Goal: Task Accomplishment & Management: Manage account settings

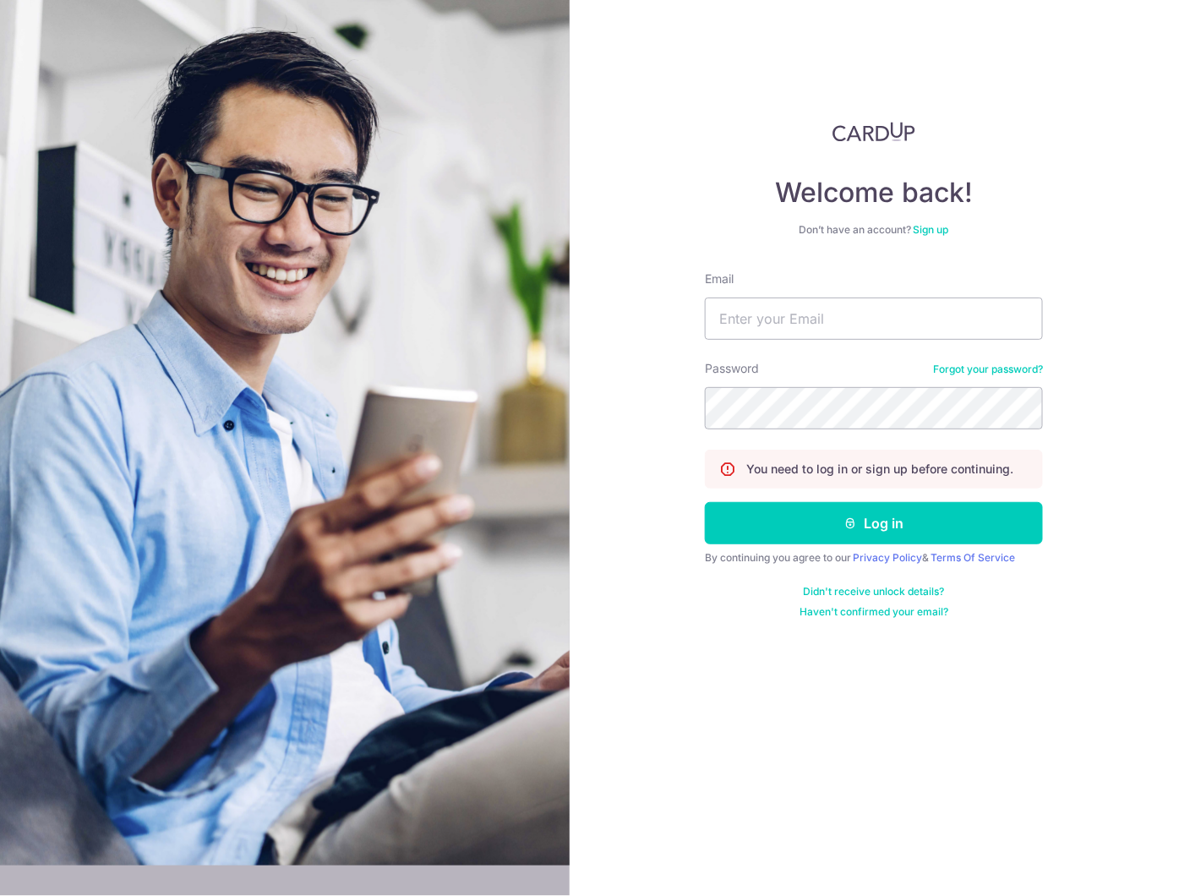
click at [872, 131] on img at bounding box center [873, 132] width 83 height 20
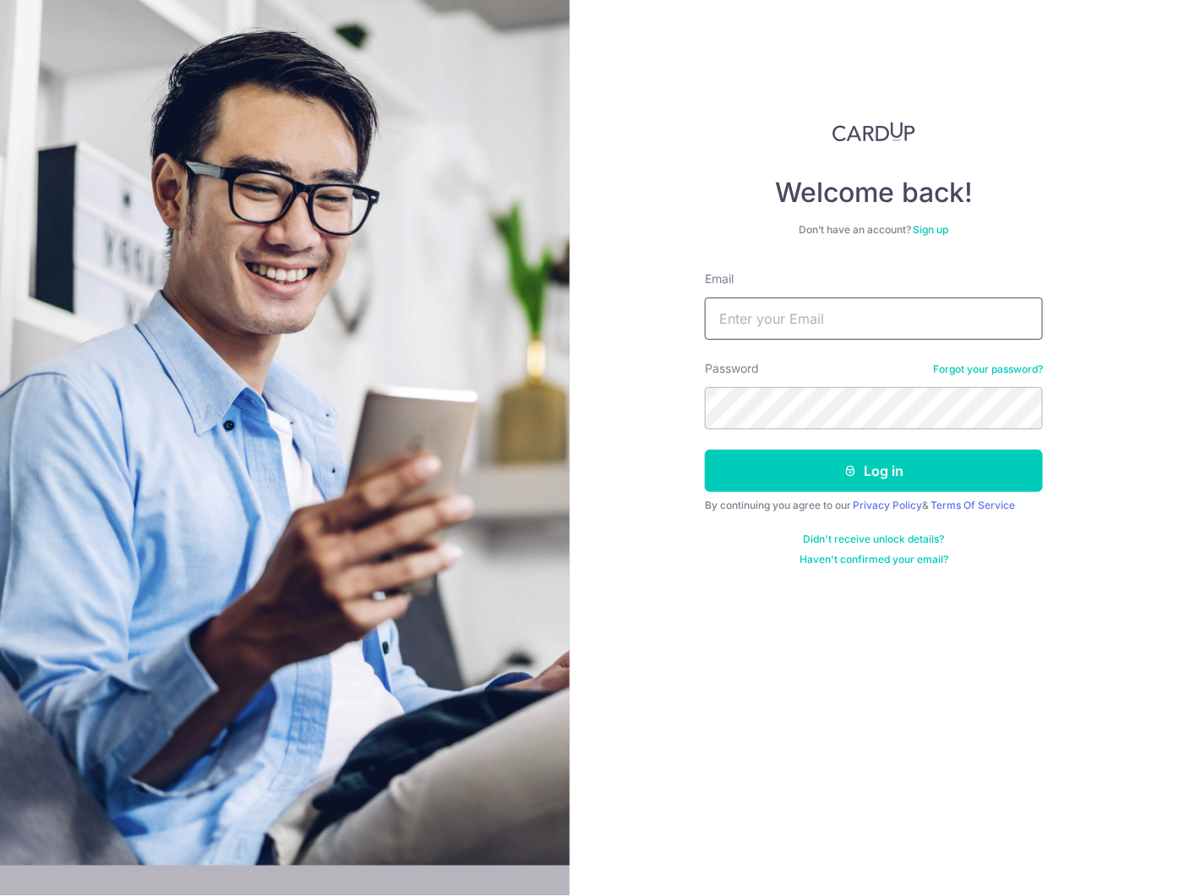
drag, startPoint x: 0, startPoint y: 0, endPoint x: 800, endPoint y: 319, distance: 861.3
click at [800, 319] on input "Email" at bounding box center [874, 318] width 338 height 42
type input "david.choong@noveltechpl.com"
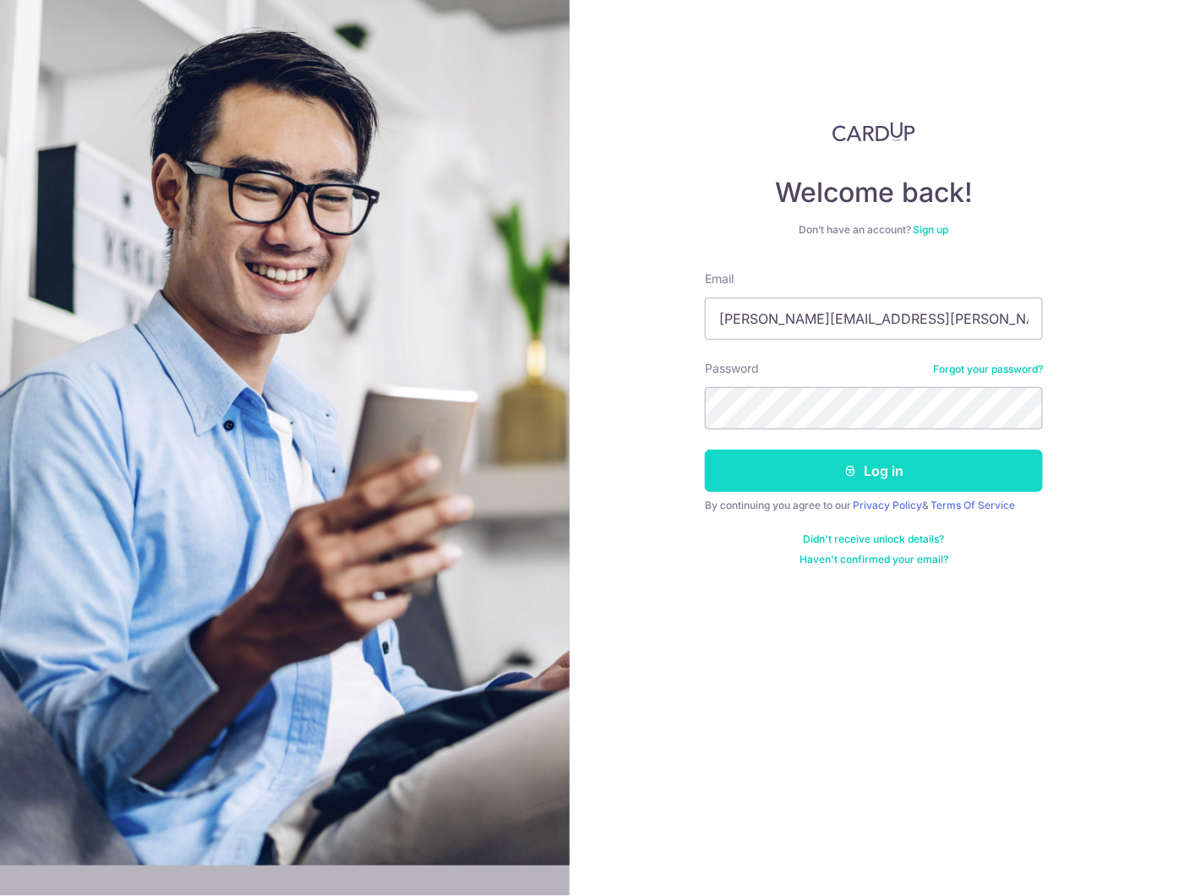
click at [879, 473] on button "Log in" at bounding box center [874, 471] width 338 height 42
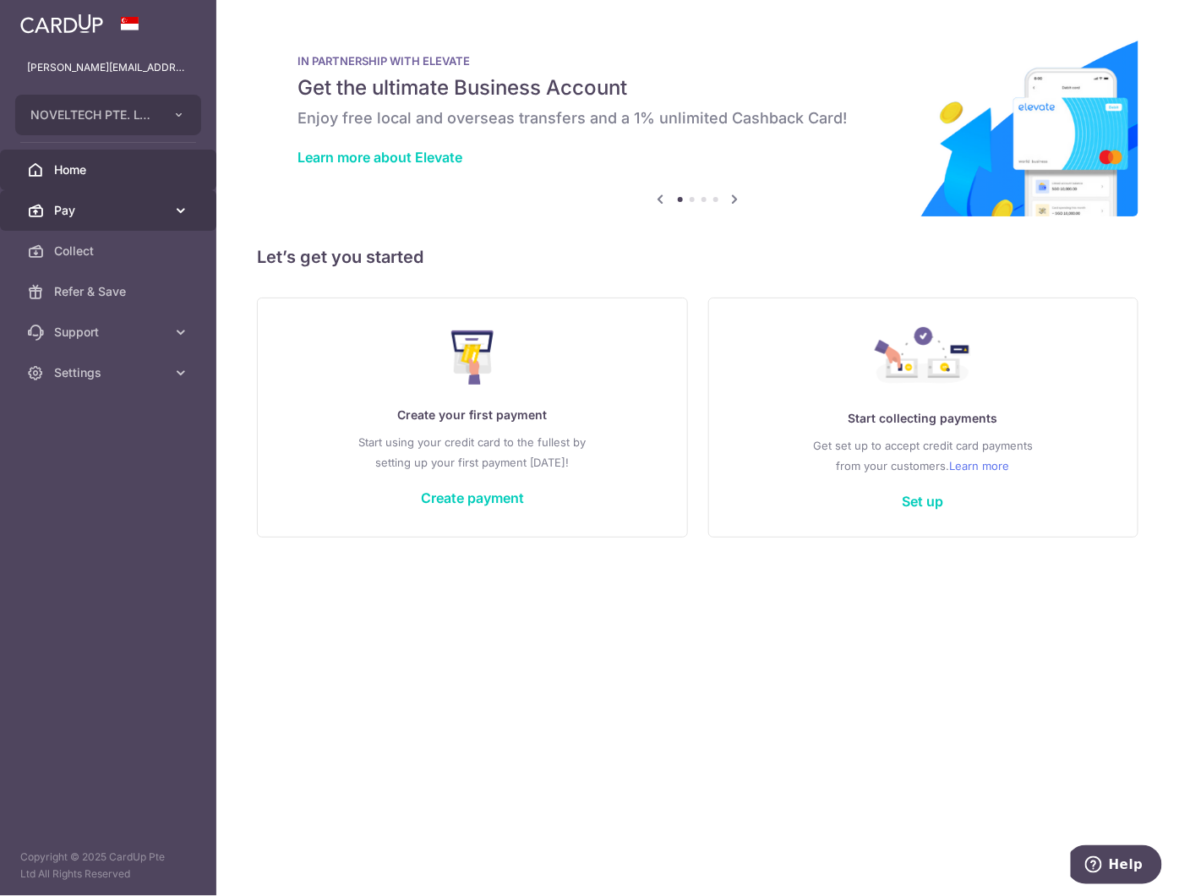
click at [84, 214] on span "Pay" at bounding box center [110, 210] width 112 height 17
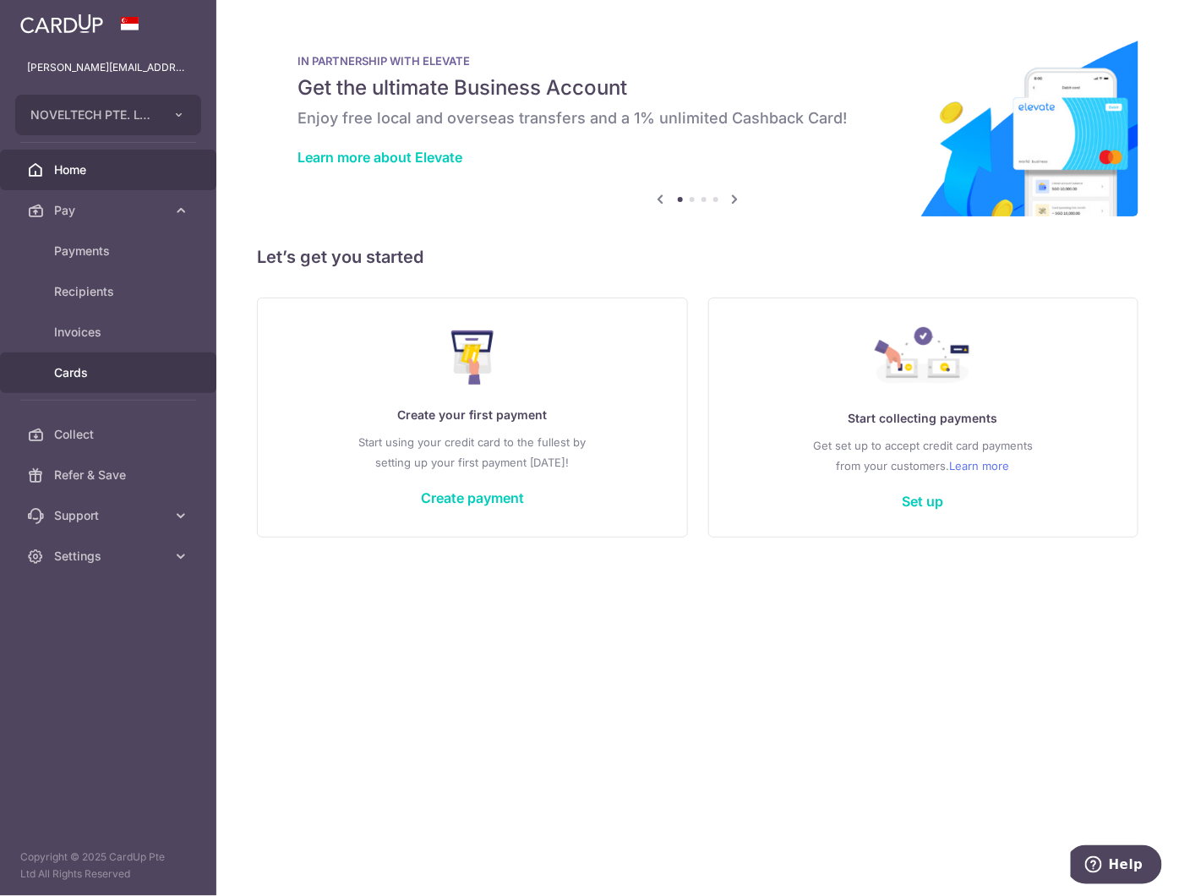
click at [88, 373] on span "Cards" at bounding box center [110, 372] width 112 height 17
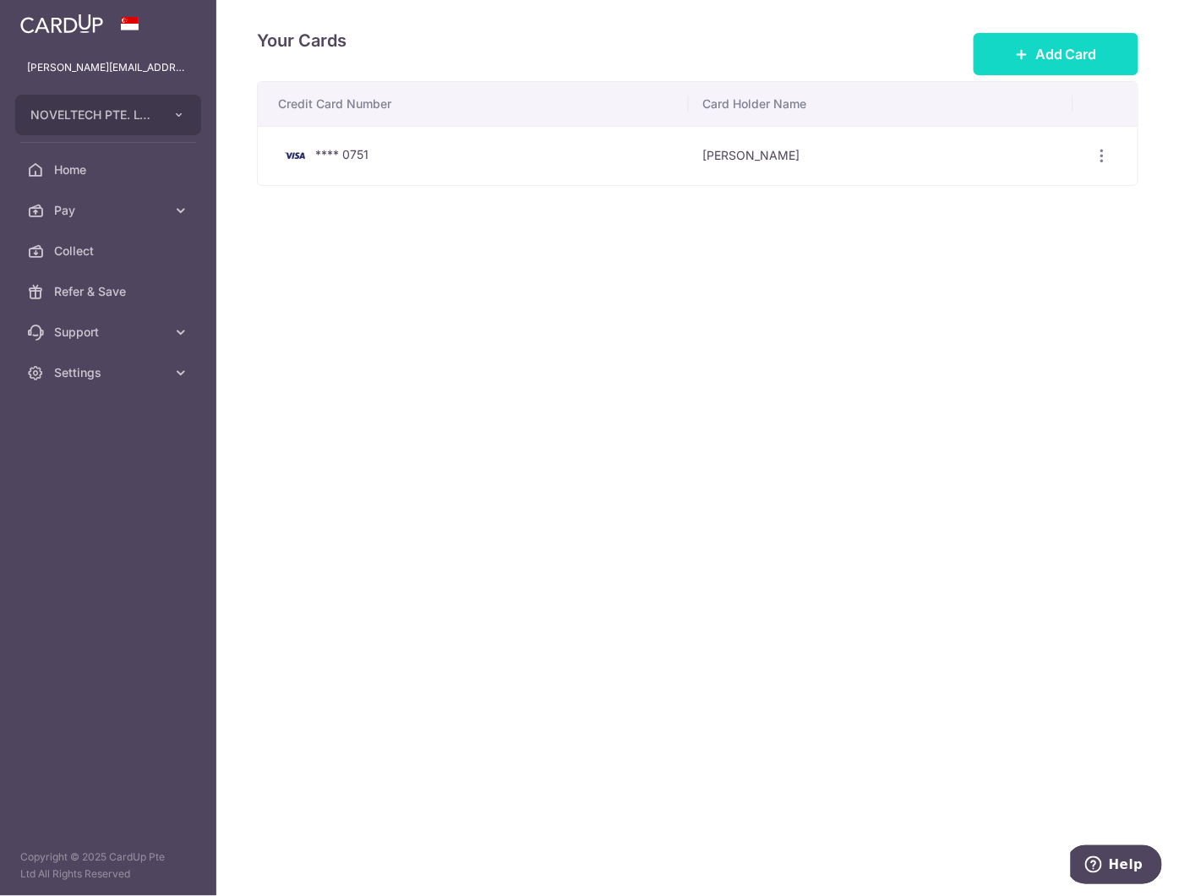
click at [1041, 45] on span "Add Card" at bounding box center [1066, 54] width 62 height 20
